Goal: Transaction & Acquisition: Purchase product/service

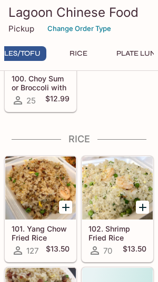
scroll to position [0, 843]
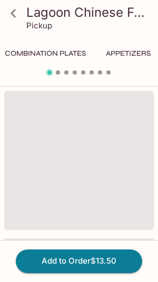
scroll to position [0, 815]
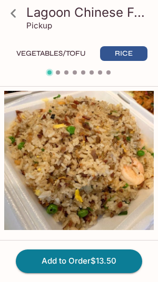
click at [7, 10] on icon at bounding box center [13, 13] width 18 height 18
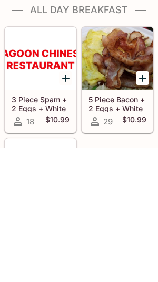
scroll to position [0, 14]
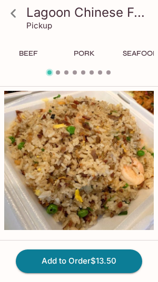
scroll to position [0, 815]
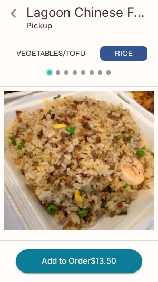
click at [12, 12] on icon at bounding box center [13, 13] width 18 height 18
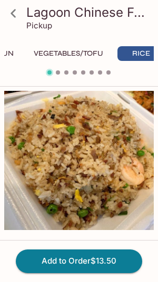
scroll to position [0, 815]
